Goal: Find specific page/section: Find specific page/section

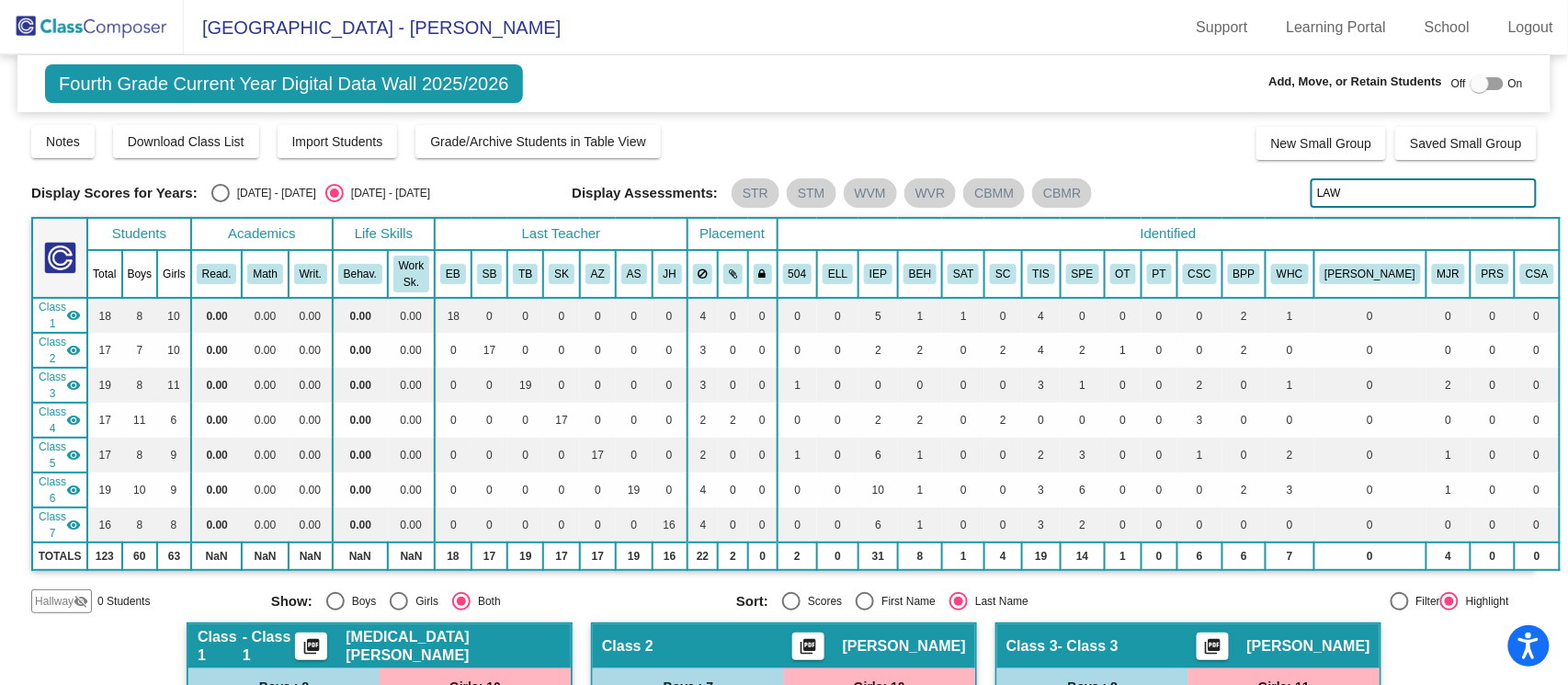
click at [1431, 204] on input "LAW" at bounding box center [1424, 193] width 226 height 29
click at [1424, 187] on input "LAW" at bounding box center [1424, 193] width 226 height 29
click at [1424, 186] on input "LAW" at bounding box center [1424, 193] width 226 height 29
click at [1390, 184] on input "gray" at bounding box center [1424, 193] width 226 height 29
click at [1188, 165] on div "Display Scores for Years: [DATE] - [DATE] [DATE] - [DATE] Grade/Archive Student…" at bounding box center [784, 369] width 1505 height 490
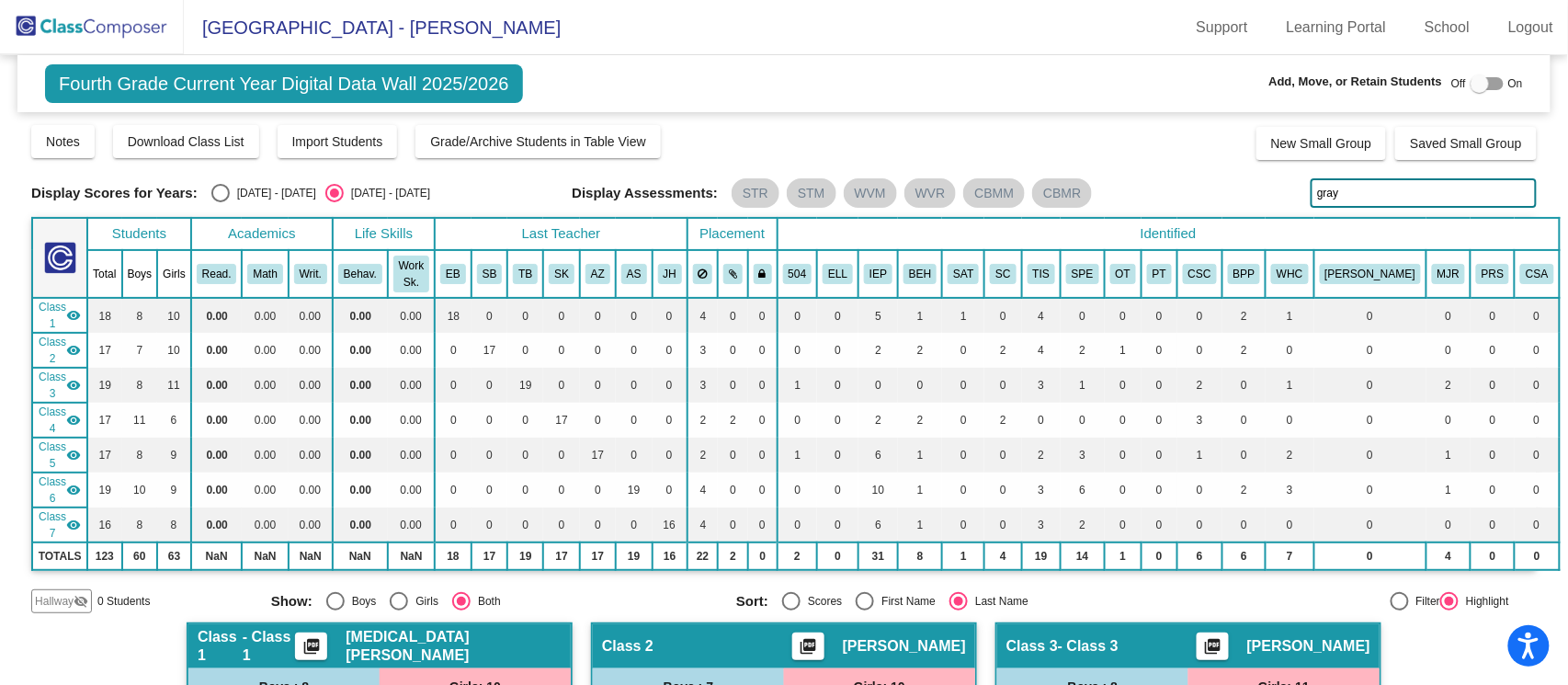
click at [1340, 179] on input "gray" at bounding box center [1424, 193] width 226 height 29
click at [1346, 188] on input "scurt" at bounding box center [1424, 193] width 226 height 29
click at [1420, 192] on input "scurt" at bounding box center [1424, 193] width 226 height 29
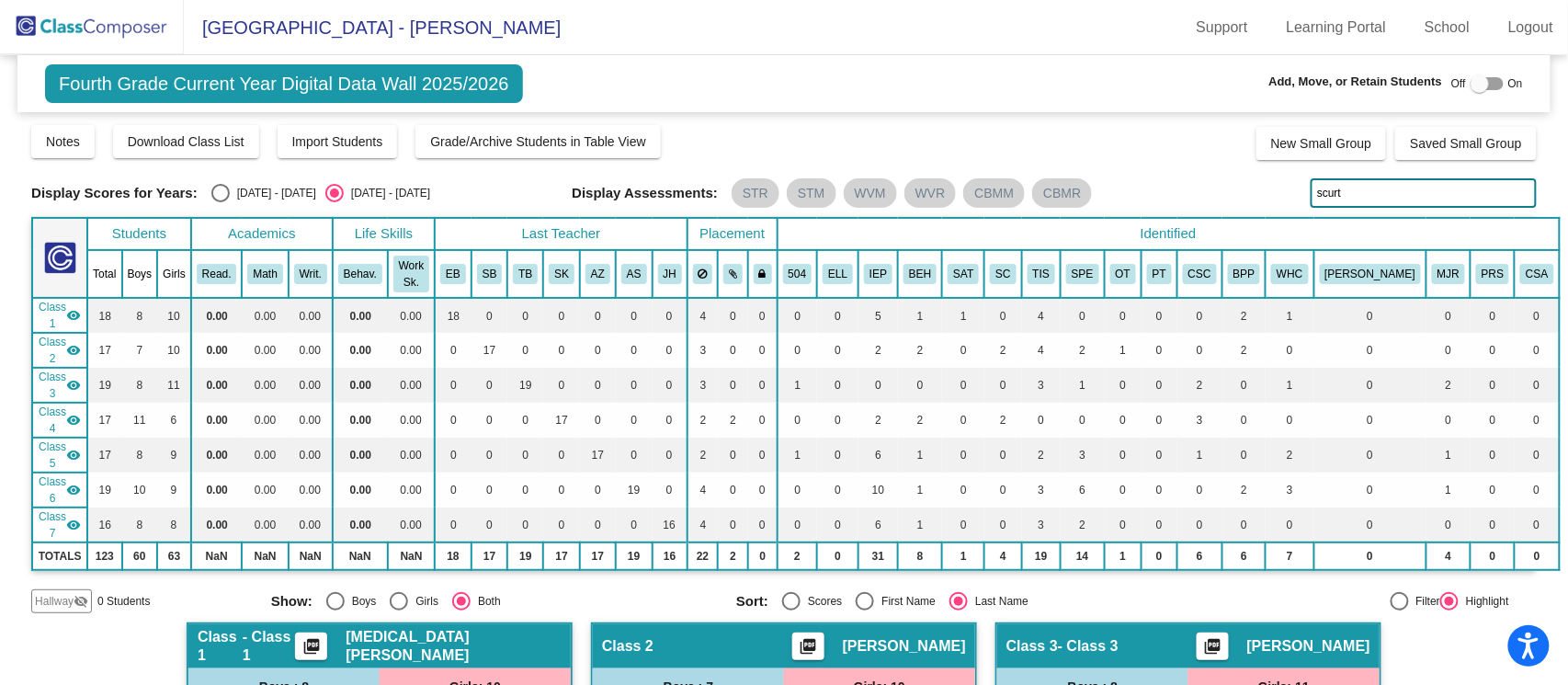
click at [1420, 192] on input "scurt" at bounding box center [1424, 193] width 226 height 29
type input "thomps"
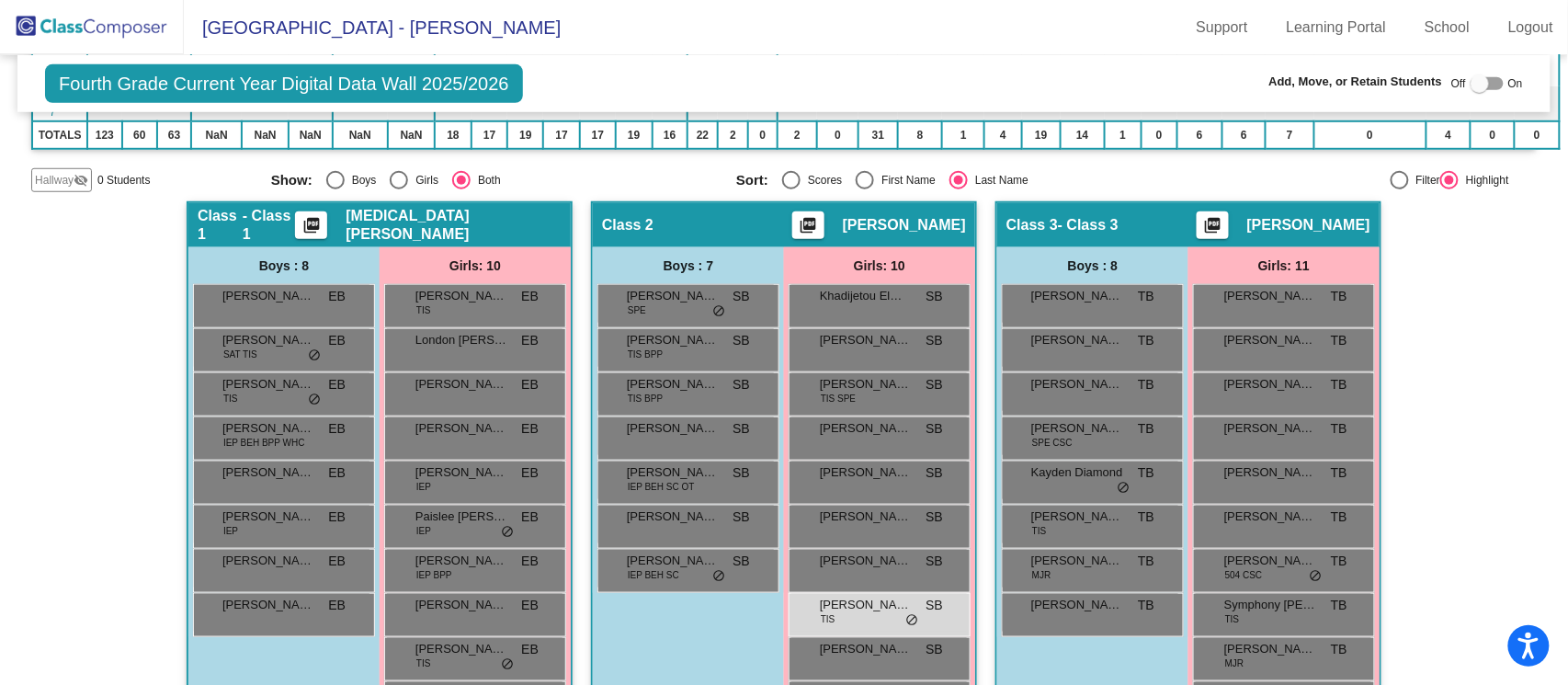
scroll to position [368, 0]
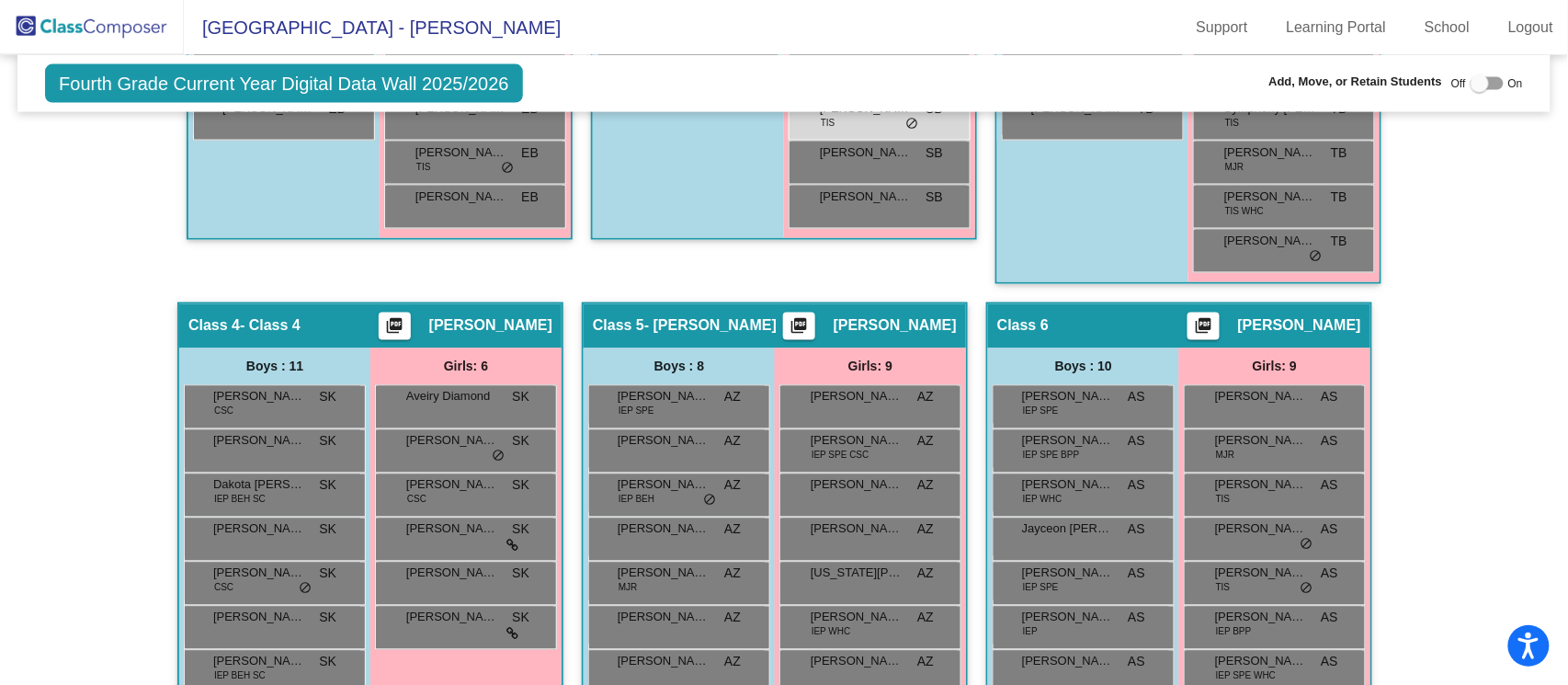
click at [1424, 371] on div "Hallway - Hallway Class picture_as_pdf Add Student First Name Last Name Student…" at bounding box center [784, 534] width 1505 height 1660
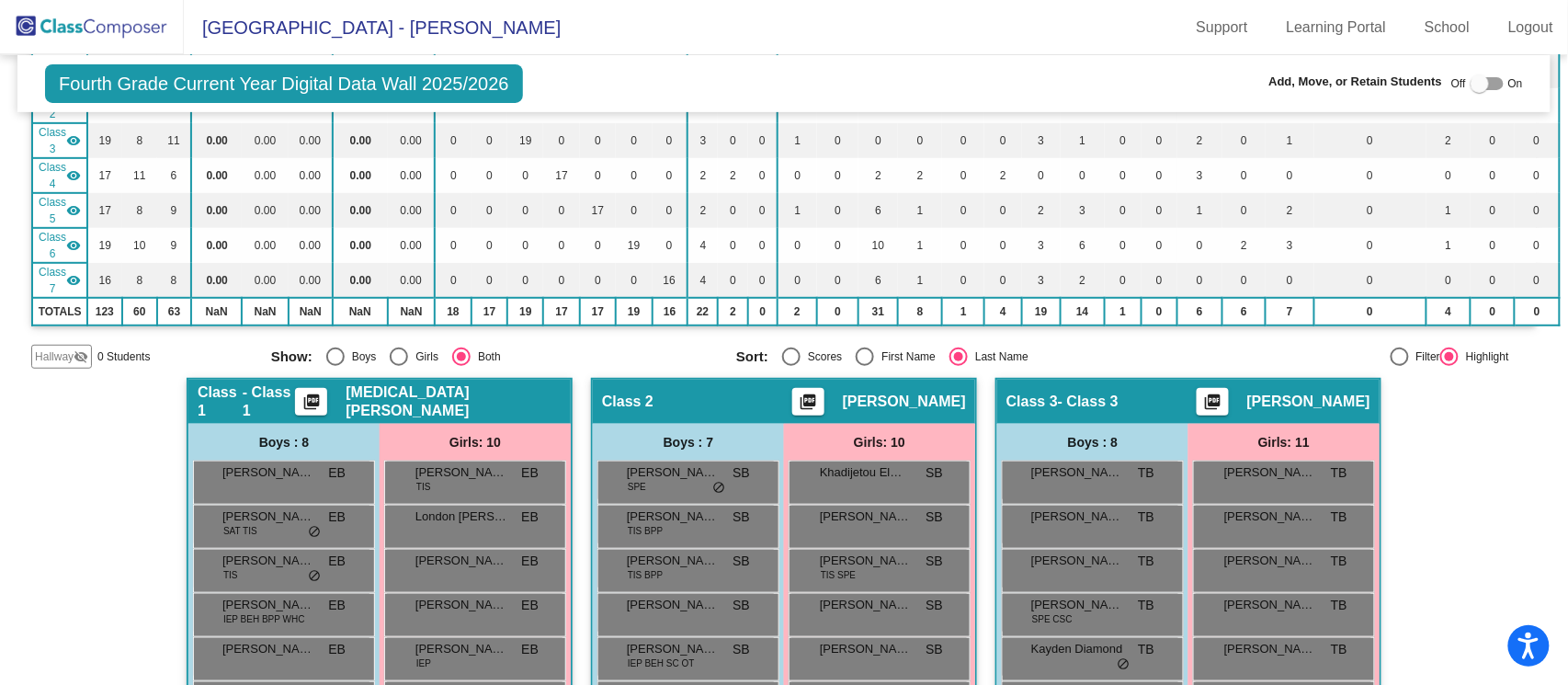
scroll to position [0, 0]
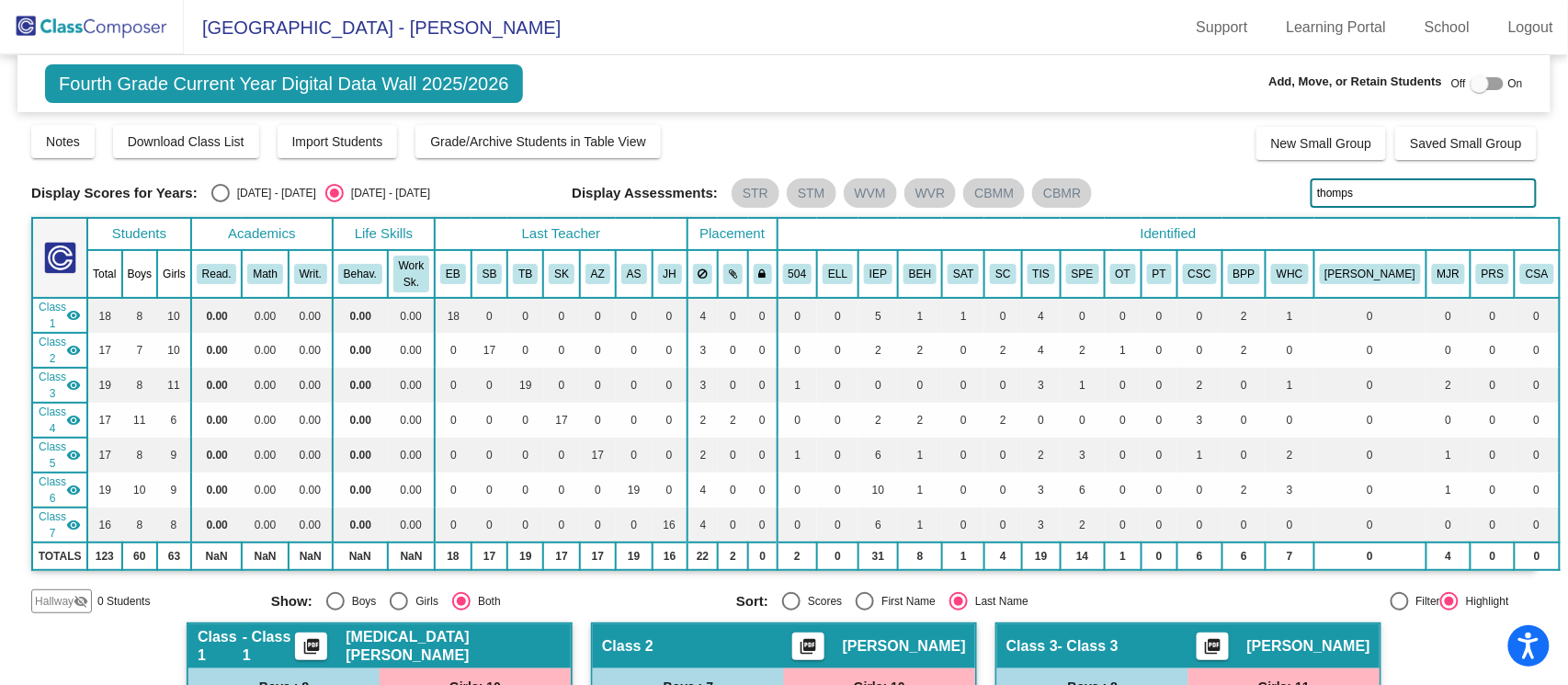
click at [1420, 192] on input "thomps" at bounding box center [1424, 193] width 226 height 29
click at [1409, 182] on input "king" at bounding box center [1424, 193] width 226 height 29
click at [1411, 176] on div "Display Scores for Years: [DATE] - [DATE] [DATE] - [DATE] Grade/Archive Student…" at bounding box center [784, 369] width 1505 height 490
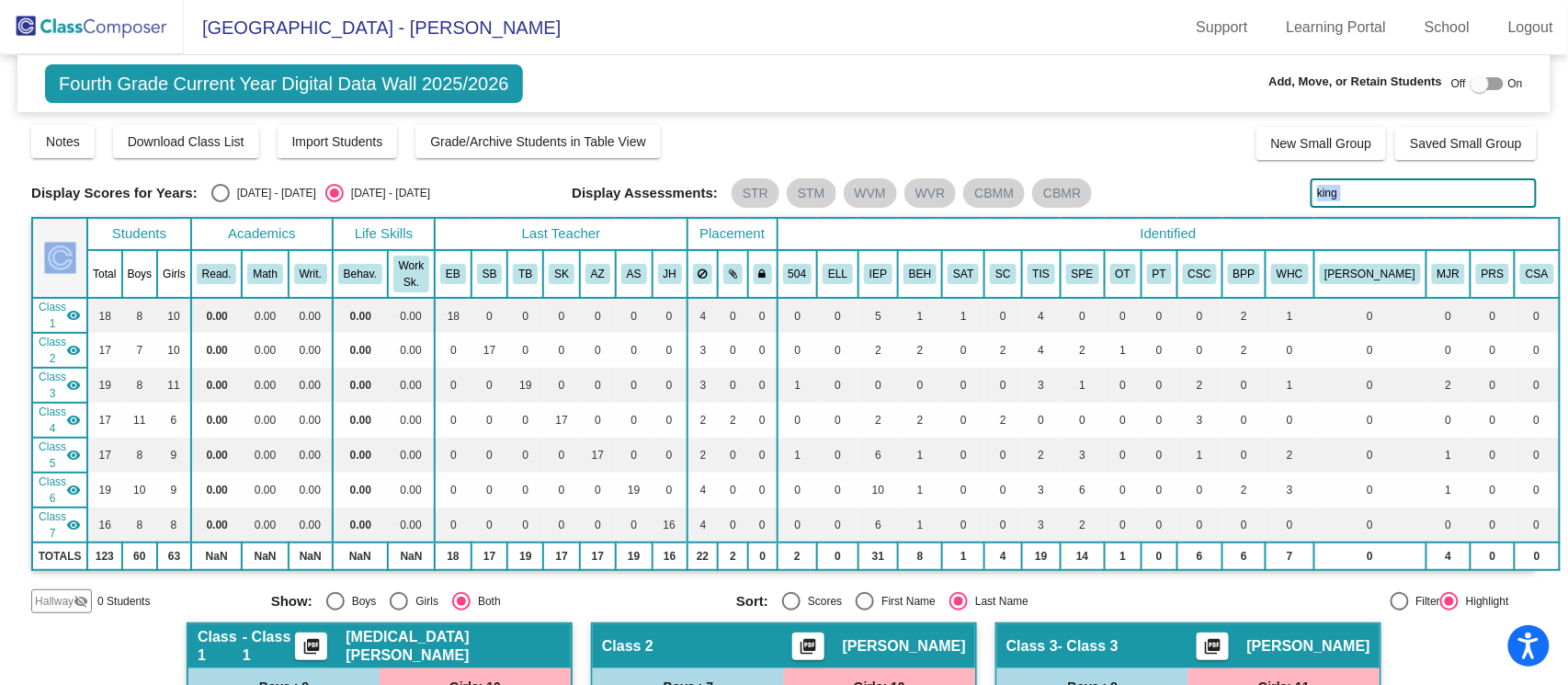
click at [1414, 181] on div "Display Scores for Years: [DATE] - [DATE] [DATE] - [DATE] Grade/Archive Student…" at bounding box center [784, 369] width 1505 height 490
click at [1414, 181] on input "king" at bounding box center [1424, 193] width 226 height 29
click at [1417, 177] on div "Display Scores for Years: [DATE] - [DATE] [DATE] - [DATE] Grade/Archive Student…" at bounding box center [784, 369] width 1505 height 490
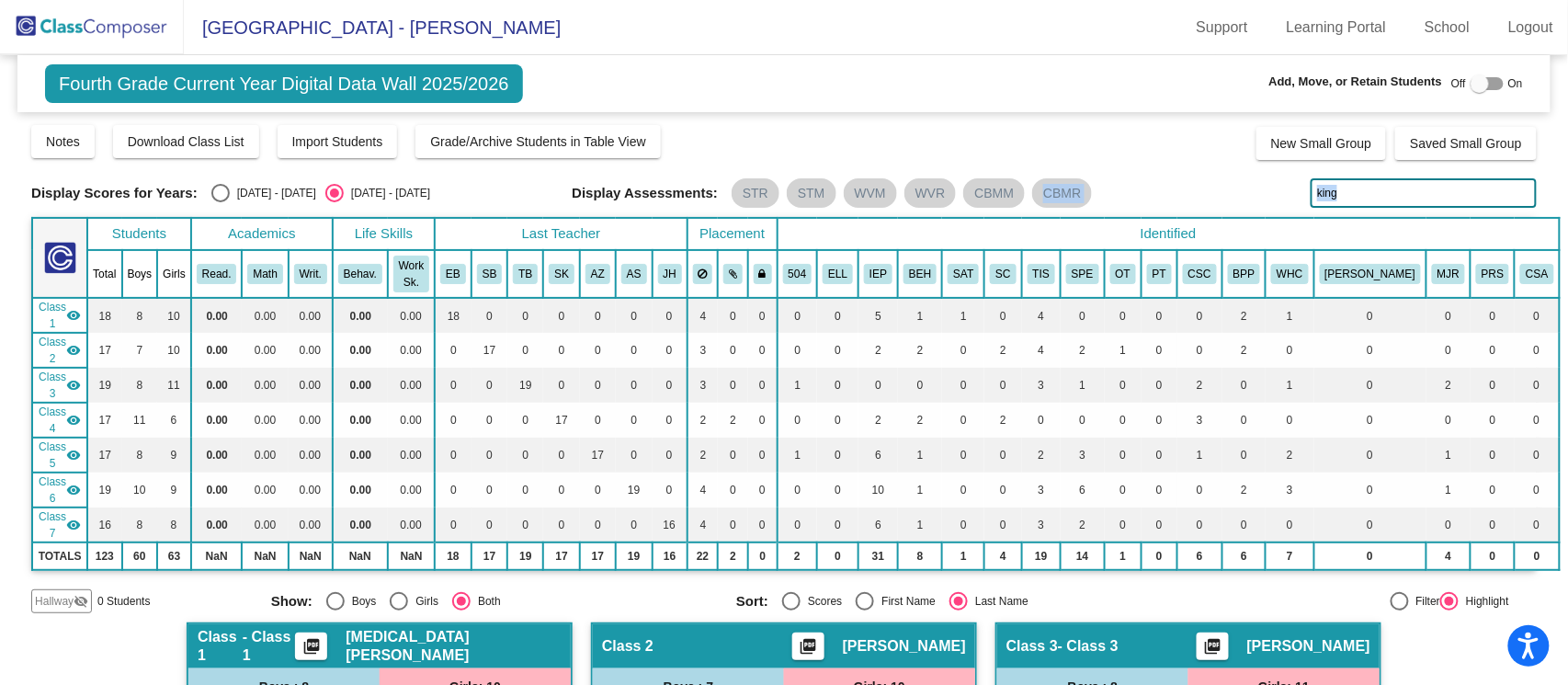
click at [1435, 183] on input "king" at bounding box center [1424, 193] width 226 height 29
type input "gianna"
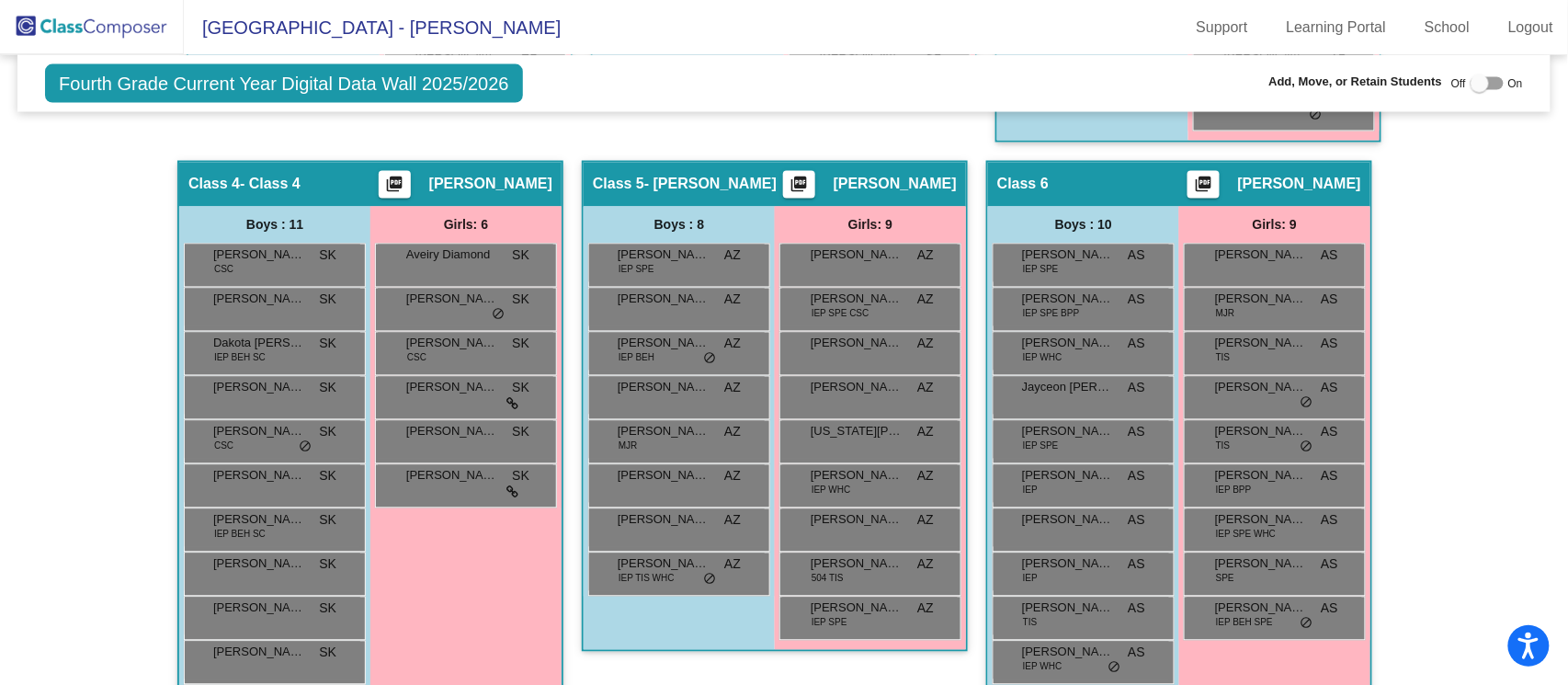
scroll to position [1031, 0]
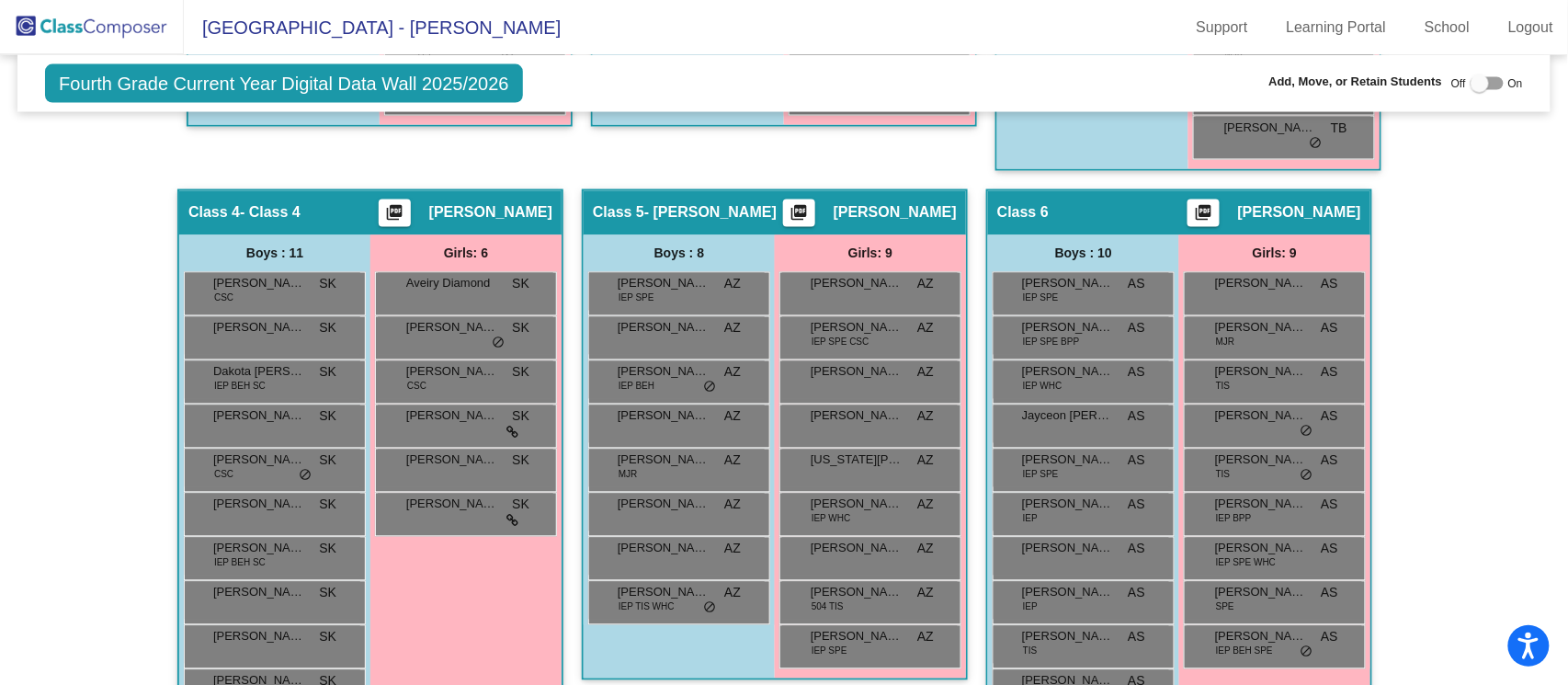
click at [1476, 316] on div "Hallway - Hallway Class picture_as_pdf Add Student First Name Last Name Student…" at bounding box center [784, 421] width 1505 height 1660
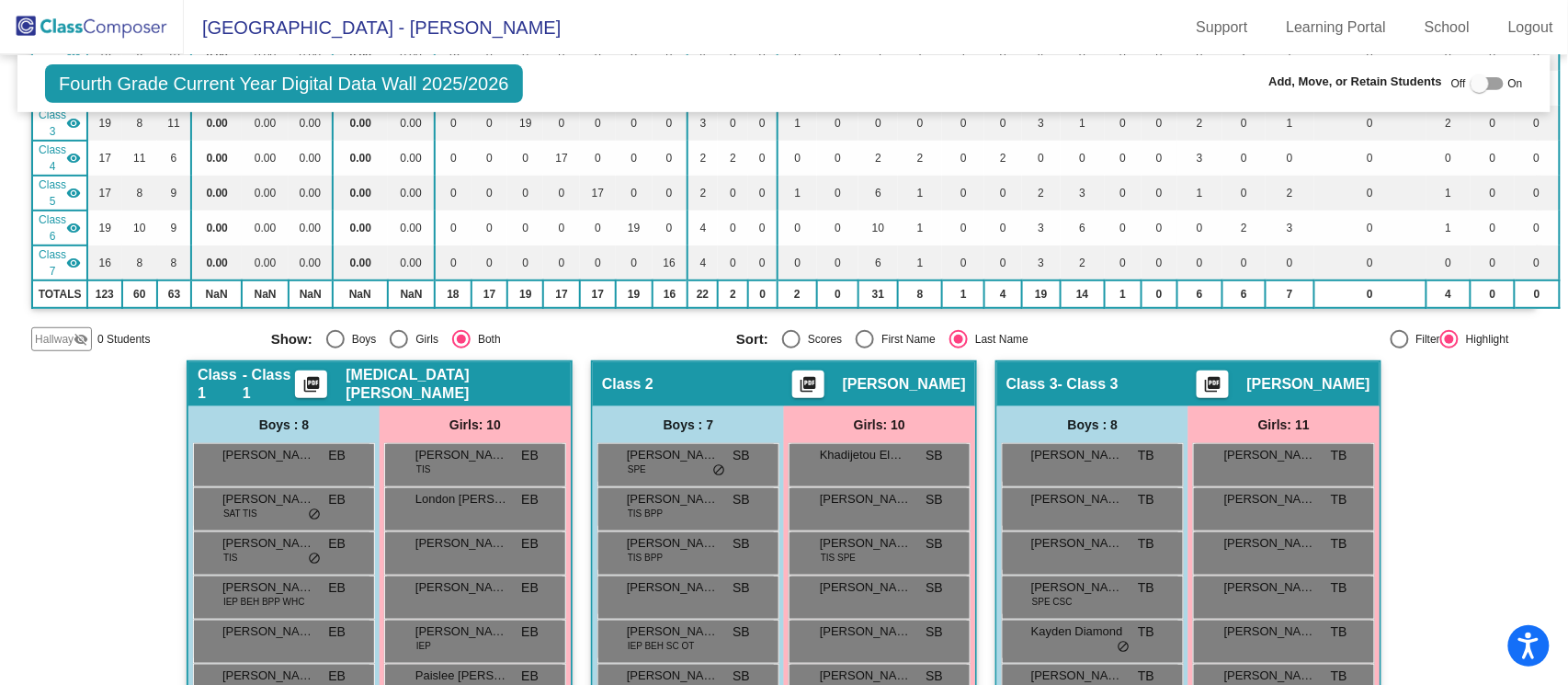
scroll to position [0, 0]
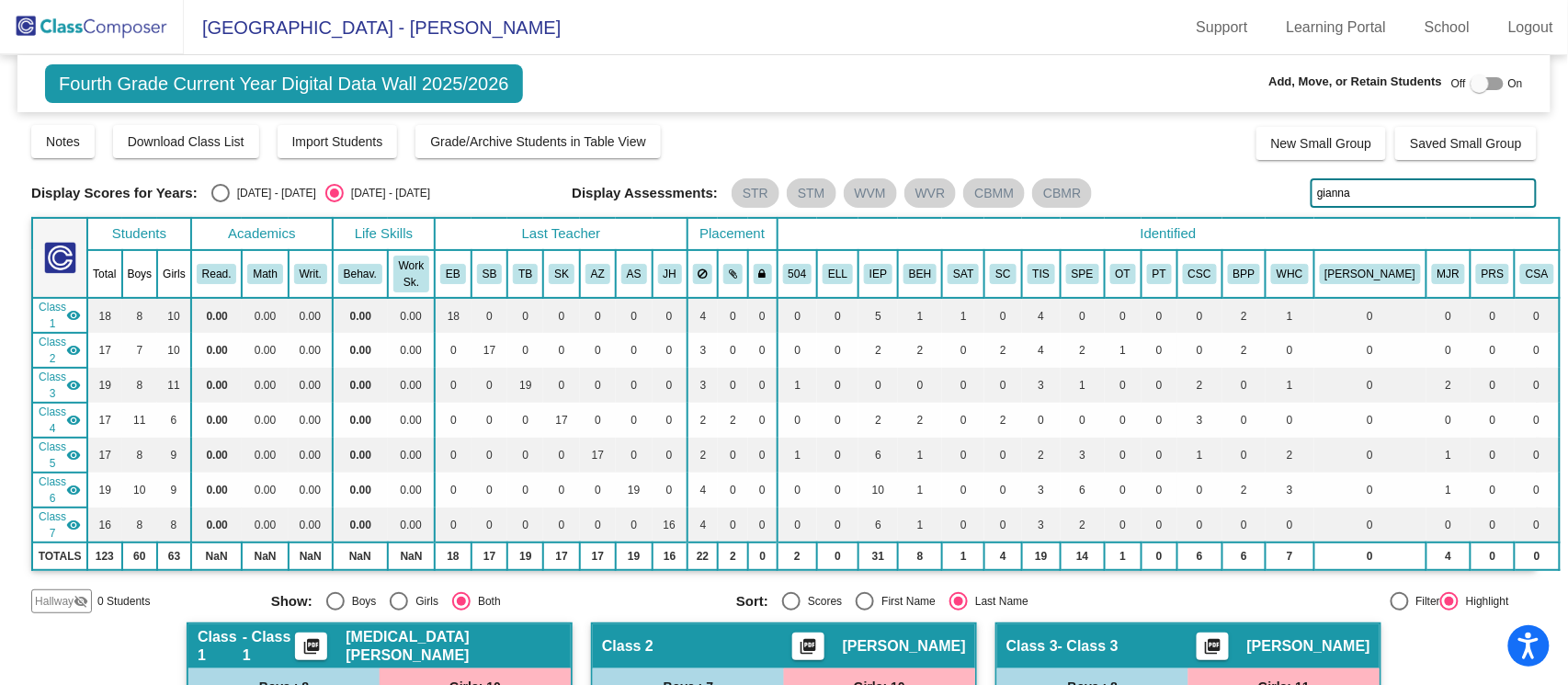
click at [1409, 188] on input "gianna" at bounding box center [1424, 193] width 226 height 29
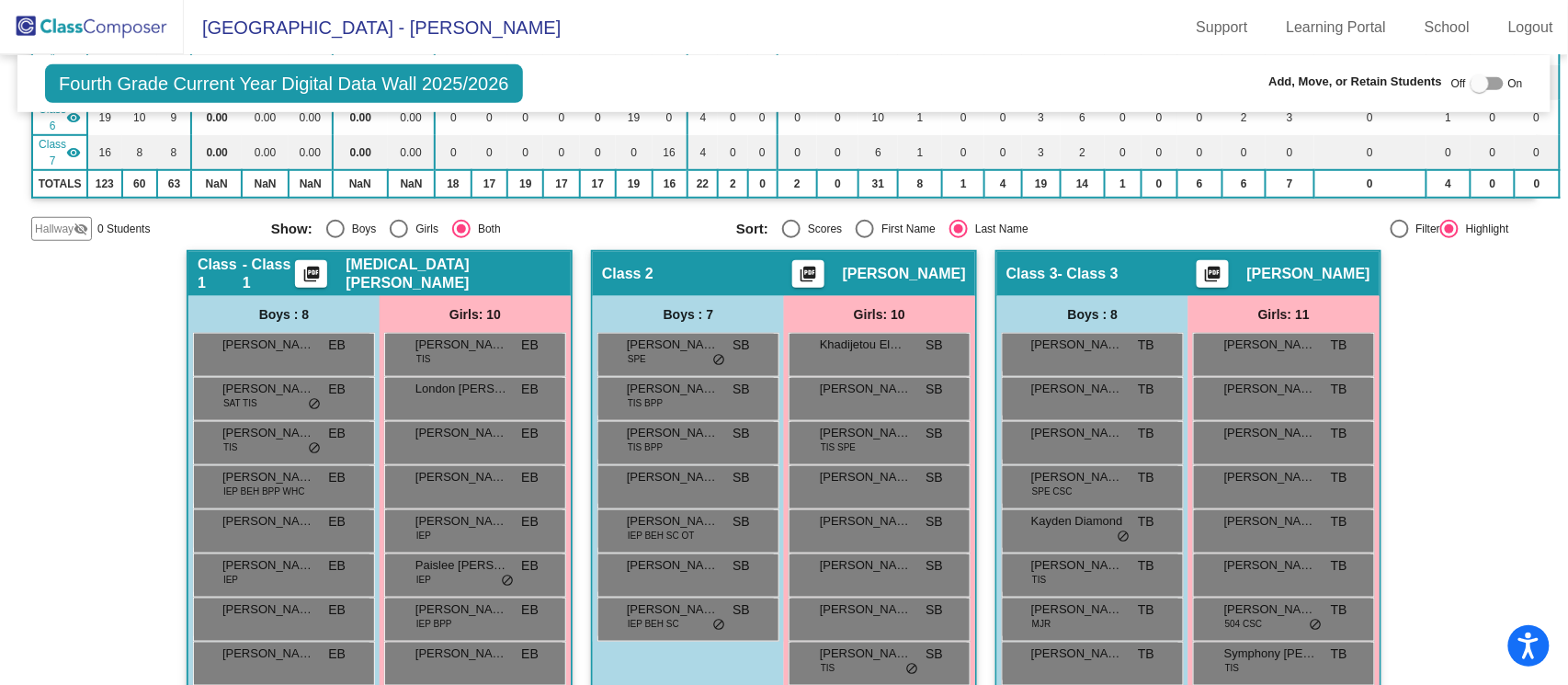
scroll to position [417, 0]
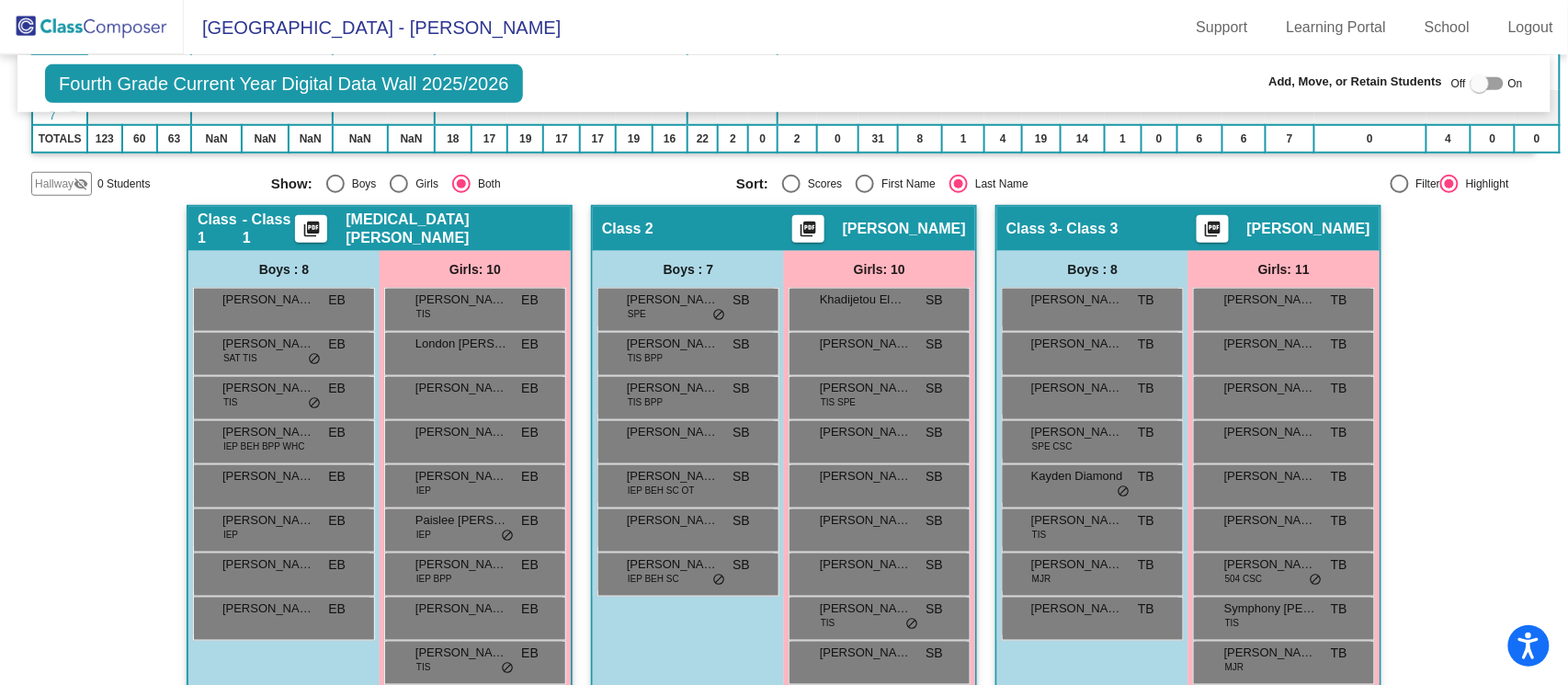
drag, startPoint x: 1369, startPoint y: 536, endPoint x: 1372, endPoint y: 546, distance: 10.4
click at [1371, 544] on div "[PERSON_NAME] TB lock do_not_disturb_alt [PERSON_NAME] TB lock do_not_disturb_a…" at bounding box center [1283, 530] width 191 height 485
drag, startPoint x: 1373, startPoint y: 550, endPoint x: 1397, endPoint y: 564, distance: 27.8
click at [1375, 553] on div "Class 3 - Class 3 picture_as_pdf [PERSON_NAME] Add Student First Name Last Name…" at bounding box center [1188, 495] width 386 height 580
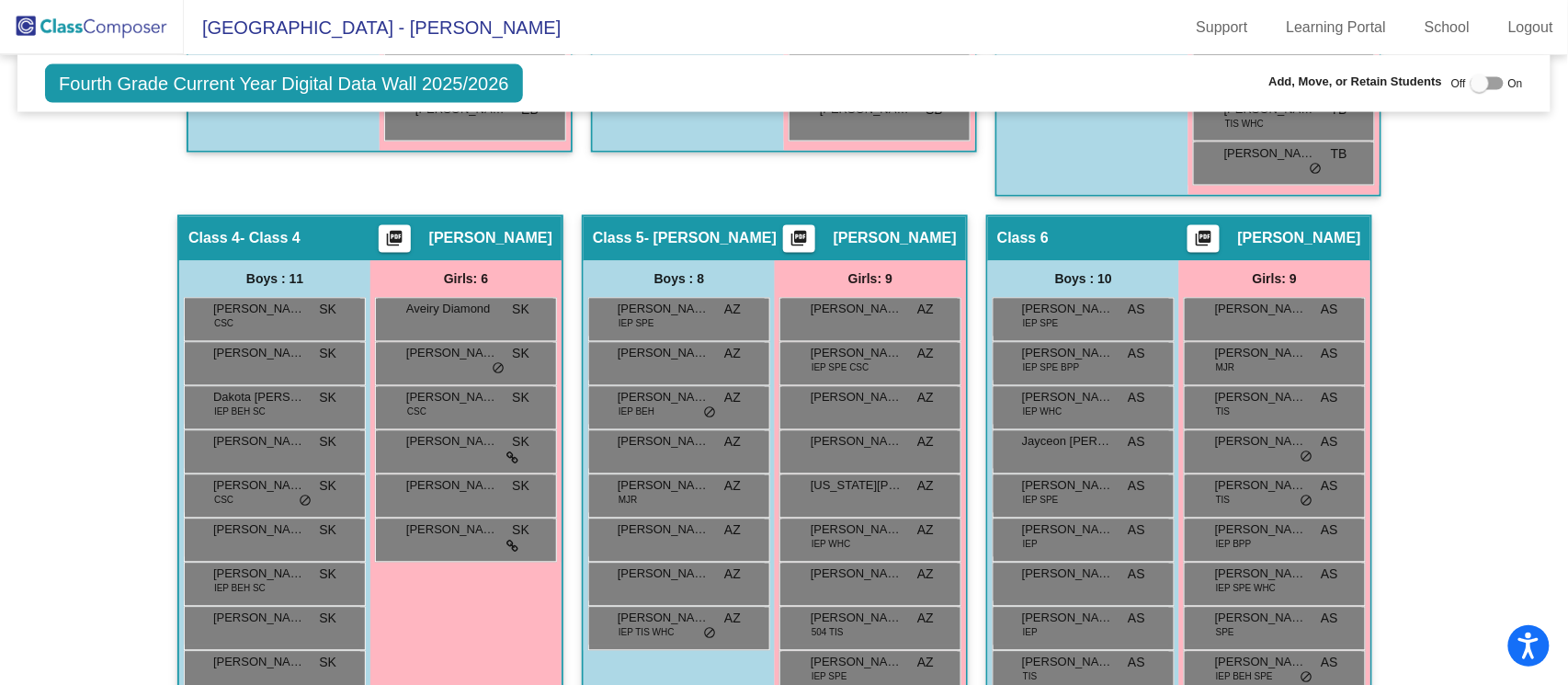
scroll to position [1031, 0]
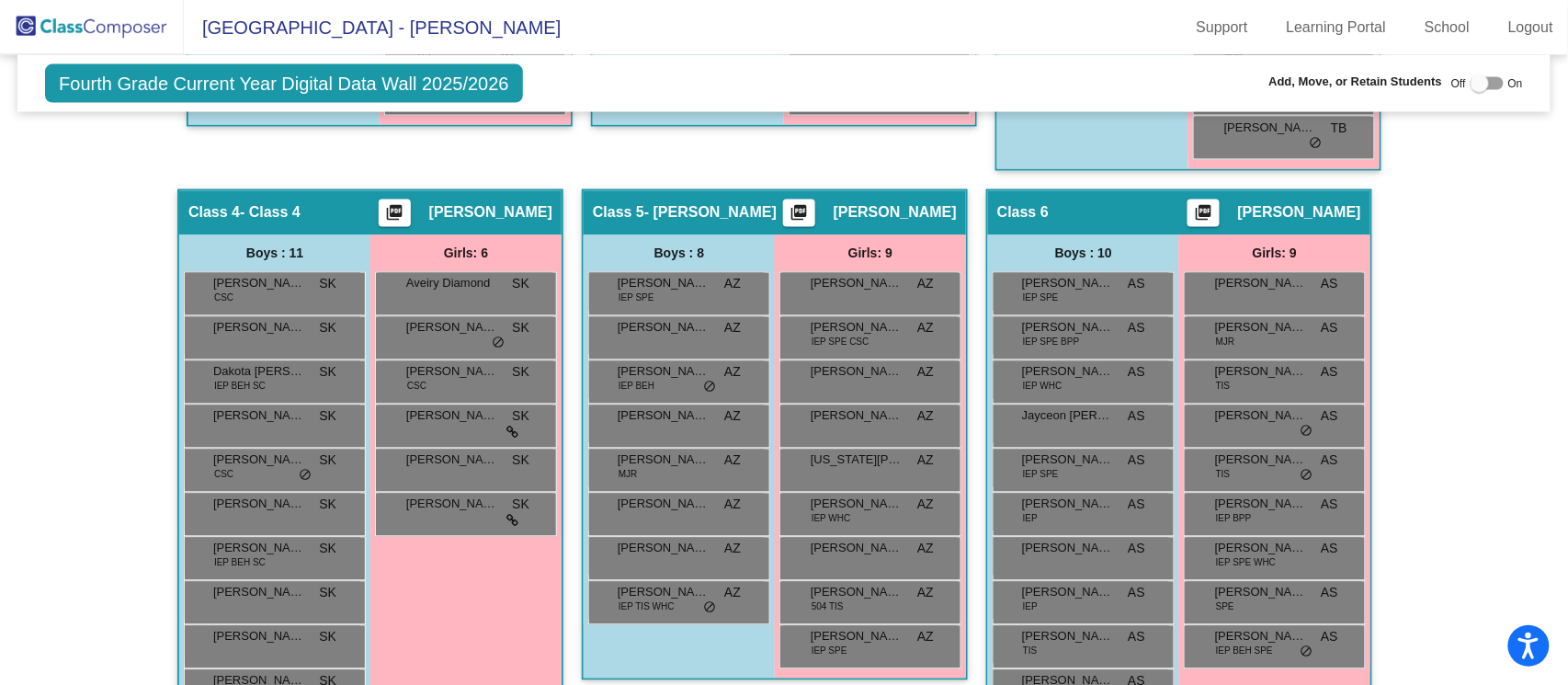
click at [1402, 566] on div "Hallway - Hallway Class picture_as_pdf Add Student First Name Last Name Student…" at bounding box center [784, 421] width 1505 height 1660
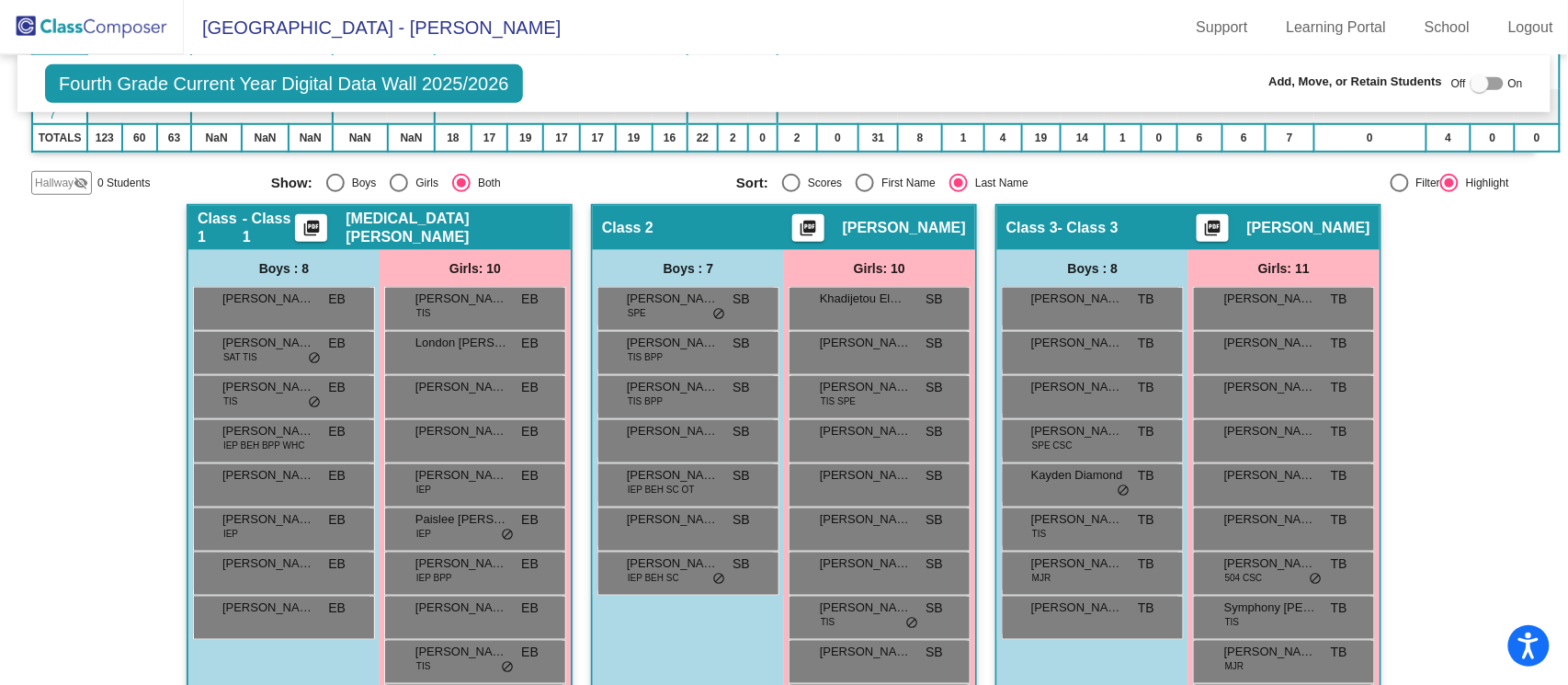
scroll to position [417, 0]
